Goal: Task Accomplishment & Management: Manage account settings

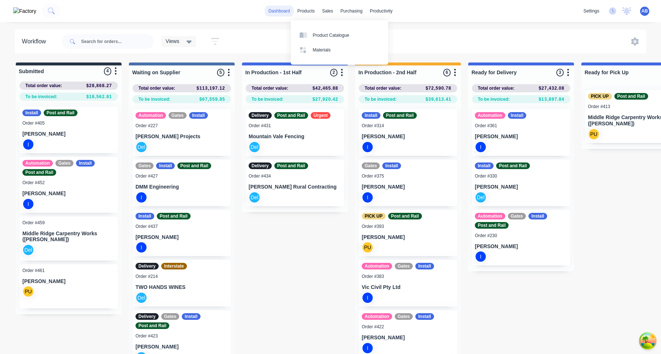
click at [278, 10] on link "dashboard" at bounding box center [279, 11] width 29 height 11
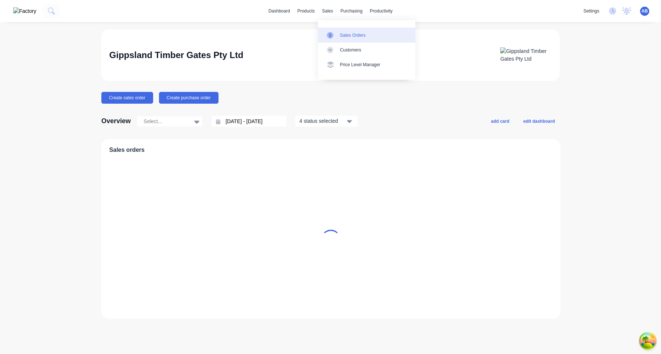
click at [340, 36] on div "Sales Orders" at bounding box center [353, 35] width 26 height 7
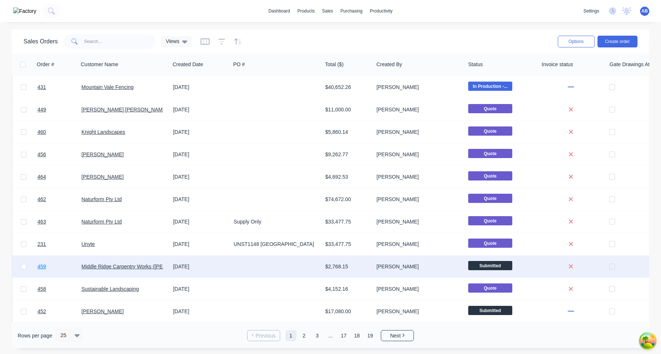
scroll to position [317, 0]
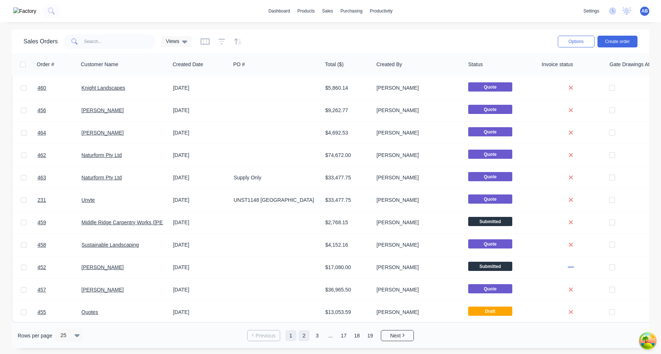
click at [305, 338] on link "2" at bounding box center [304, 335] width 11 height 11
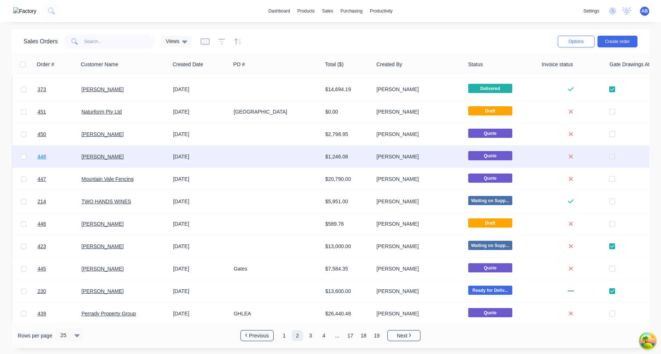
scroll to position [6, 0]
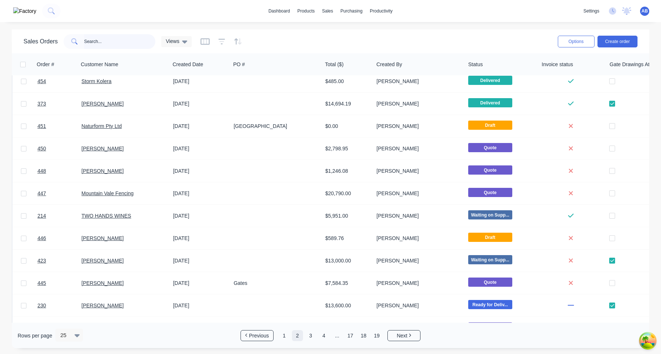
click at [112, 44] on input "text" at bounding box center [120, 41] width 72 height 15
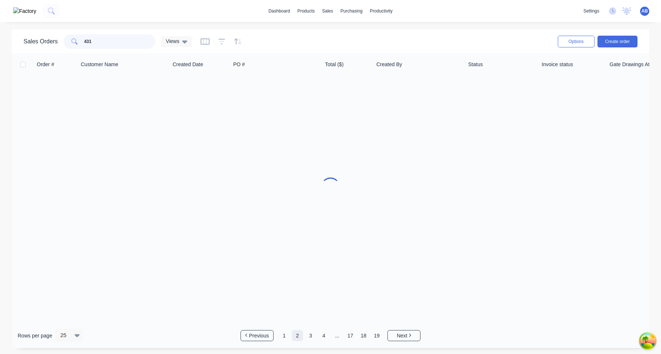
scroll to position [0, 0]
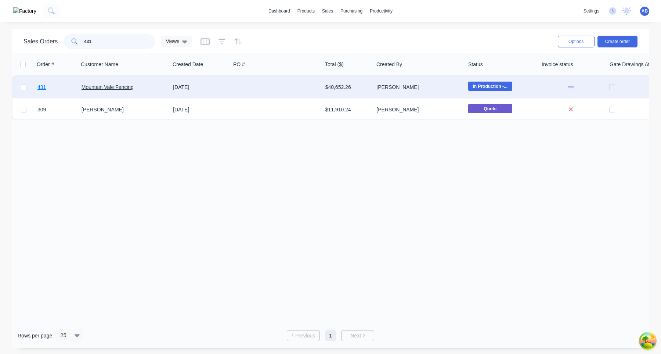
type input "431"
click at [40, 87] on span "431" at bounding box center [41, 86] width 8 height 7
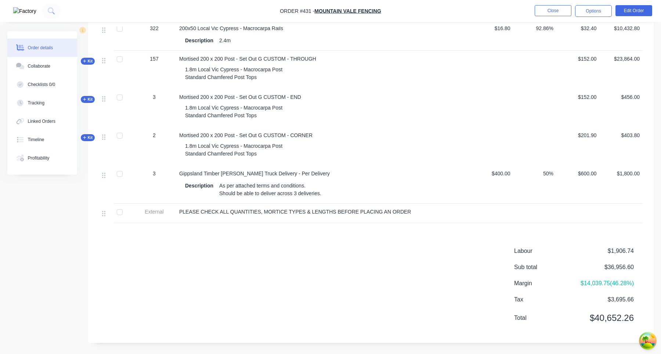
scroll to position [98, 0]
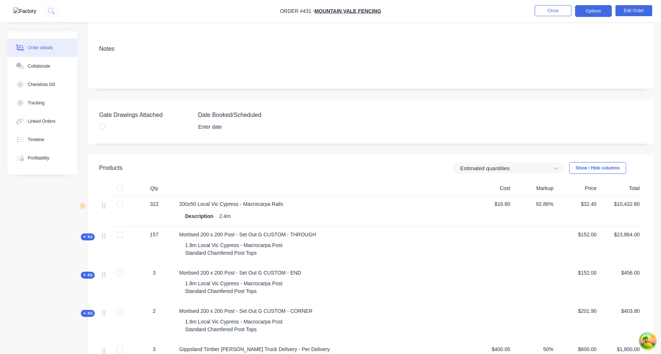
click at [595, 10] on button "Options" at bounding box center [593, 11] width 37 height 12
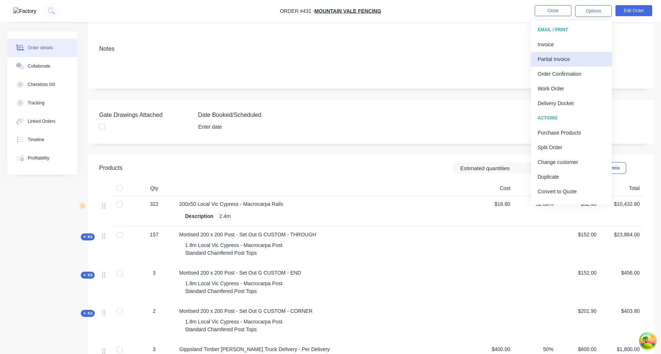
click at [571, 60] on div "Partial Invoice" at bounding box center [572, 59] width 68 height 11
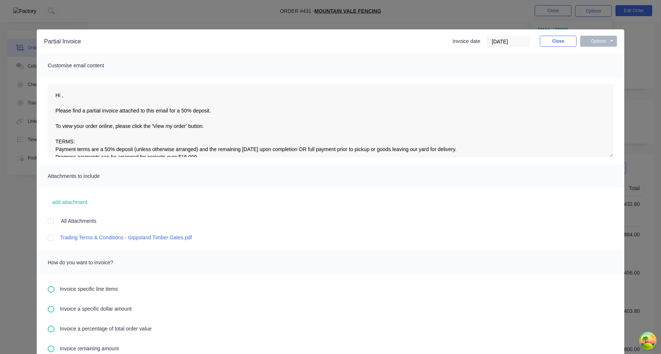
scroll to position [112, 0]
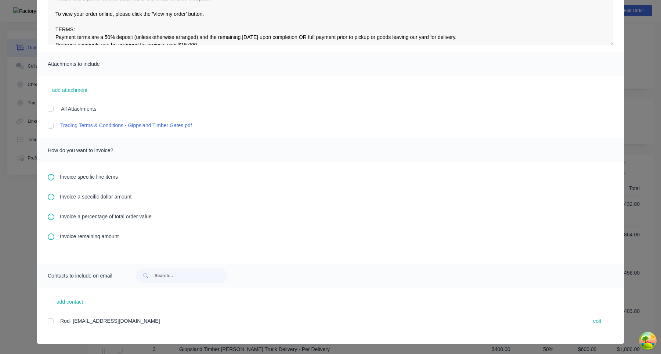
click at [108, 176] on span "Invoice specific line items" at bounding box center [89, 177] width 58 height 8
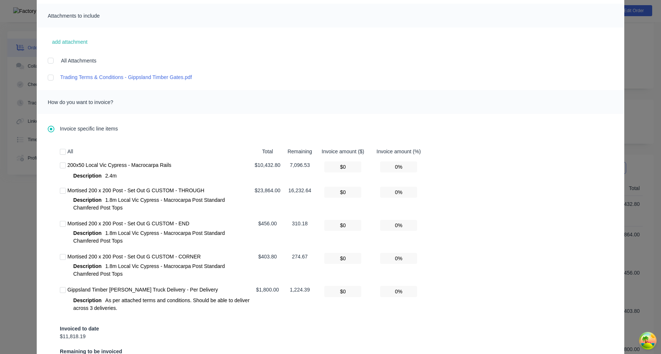
scroll to position [342, 0]
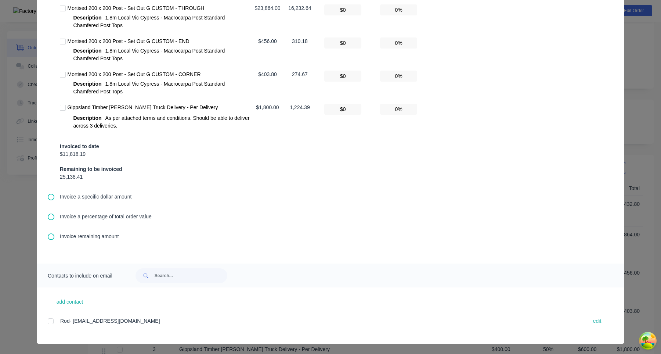
click at [55, 235] on div "Invoice remaining amount" at bounding box center [331, 236] width 566 height 8
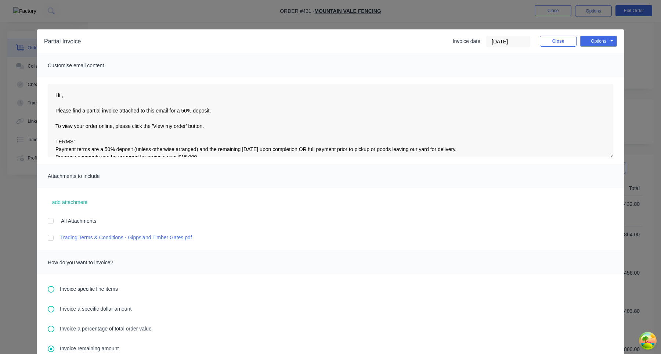
click at [53, 336] on div "Invoice specific line items Invoice a specific dollar amount Invoice a percenta…" at bounding box center [331, 338] width 588 height 129
click at [52, 328] on icon at bounding box center [51, 328] width 7 height 7
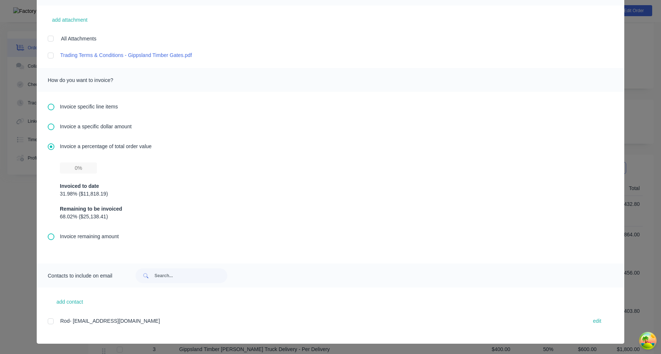
scroll to position [281, 0]
click at [91, 146] on span "Invoice a percentage of total order value" at bounding box center [106, 147] width 92 height 8
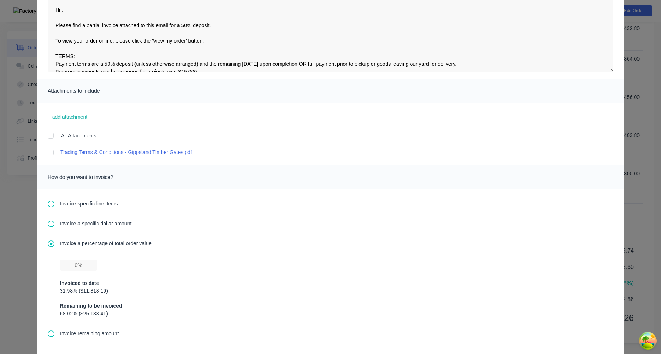
scroll to position [182, 0]
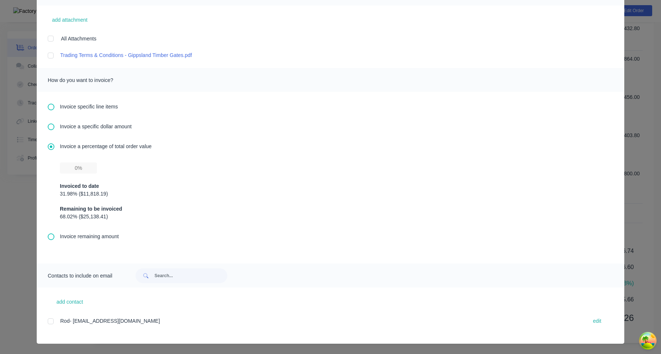
click at [90, 235] on span "Invoice remaining amount" at bounding box center [89, 236] width 59 height 8
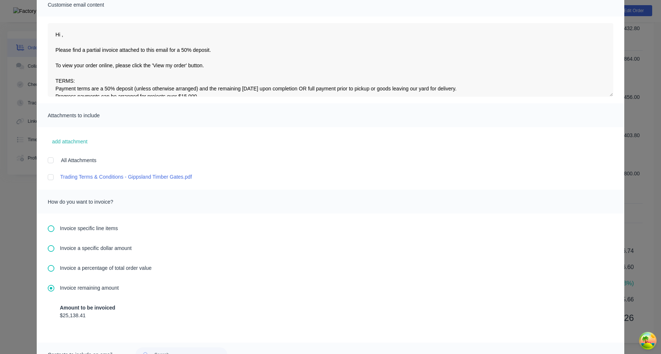
scroll to position [140, 0]
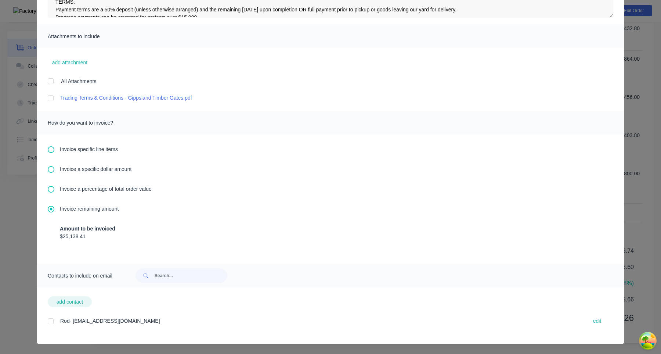
click at [79, 302] on button "add contact" at bounding box center [70, 301] width 44 height 11
type textarea "Hi , Please find a partial invoice attached to this email for a 50% deposit. To…"
select select "AU"
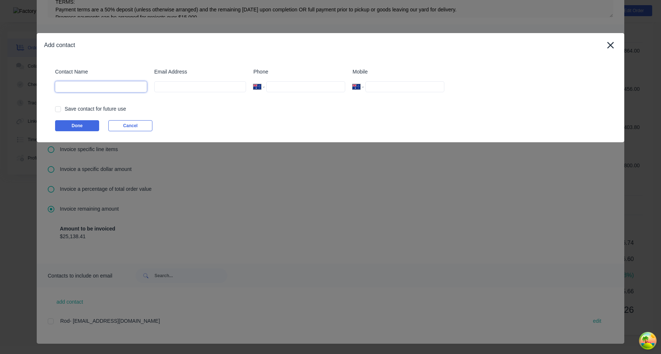
click at [124, 86] on input at bounding box center [101, 86] width 92 height 11
type input "Aimon"
click at [59, 105] on div at bounding box center [58, 109] width 15 height 15
type input "[EMAIL_ADDRESS][DOMAIN_NAME]"
click at [62, 122] on button "Done" at bounding box center [77, 125] width 44 height 11
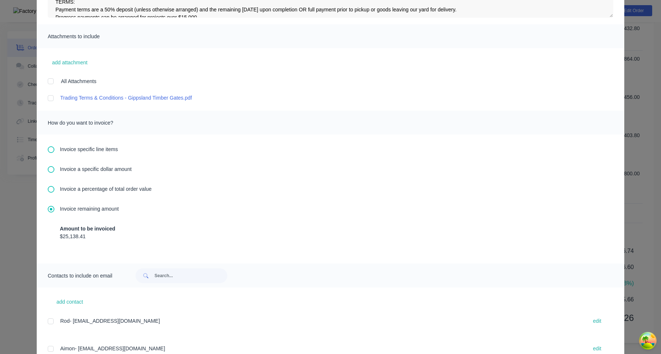
scroll to position [167, 0]
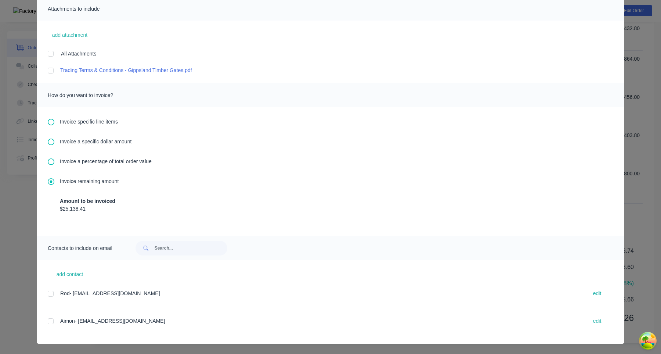
click at [49, 322] on div at bounding box center [50, 321] width 15 height 15
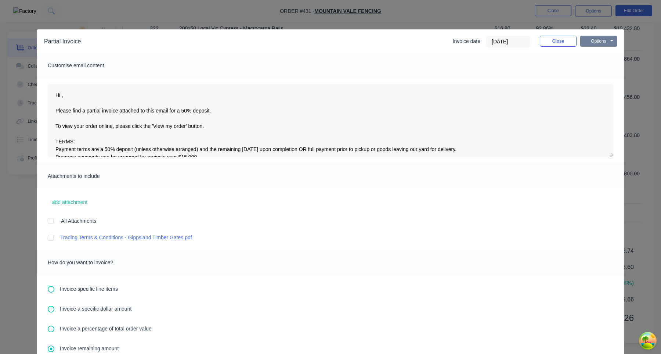
click at [607, 43] on button "Options" at bounding box center [598, 41] width 37 height 11
type textarea "Hi , Please find a partial invoice attached to this email for a 50% deposit. To…"
click at [606, 64] on button "Print" at bounding box center [603, 66] width 47 height 12
type textarea "Hi , Please find a partial invoice attached to this email for a 50% deposit. To…"
click at [564, 43] on button "Close" at bounding box center [558, 41] width 37 height 11
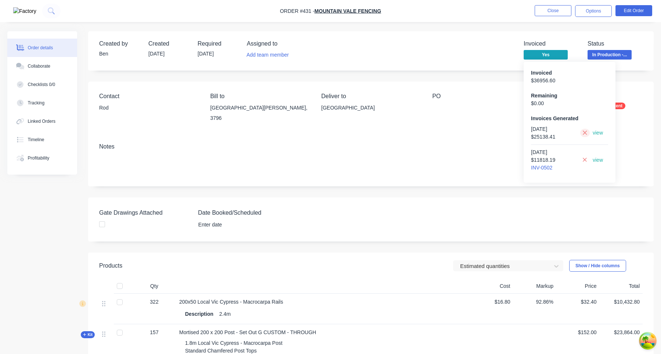
click at [587, 134] on button at bounding box center [584, 133] width 9 height 8
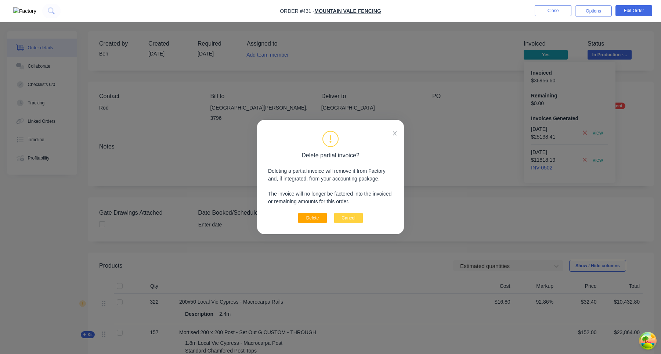
click at [315, 218] on button "Delete" at bounding box center [312, 218] width 29 height 10
